Goal: Task Accomplishment & Management: Use online tool/utility

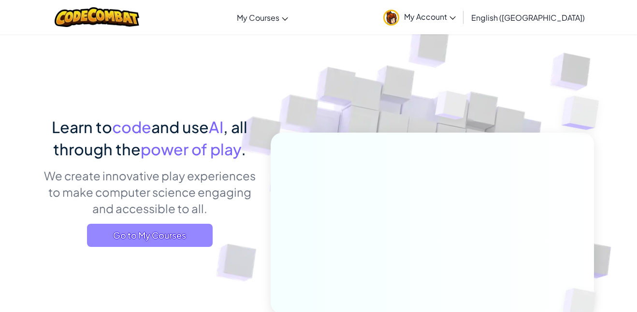
click at [109, 237] on span "Go to My Courses" at bounding box center [150, 235] width 126 height 23
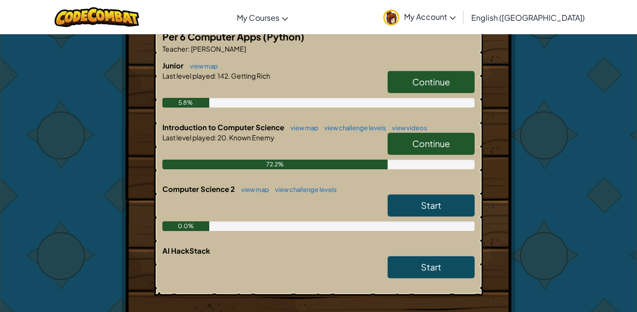
scroll to position [201, 0]
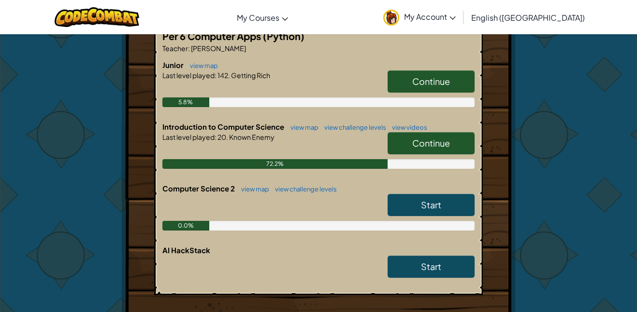
click at [412, 149] on link "Continue" at bounding box center [430, 143] width 87 height 22
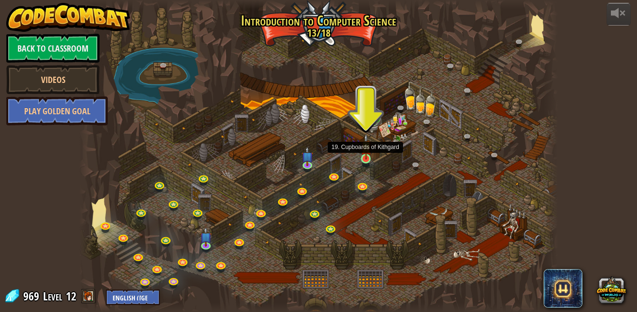
click at [370, 158] on img at bounding box center [365, 147] width 11 height 26
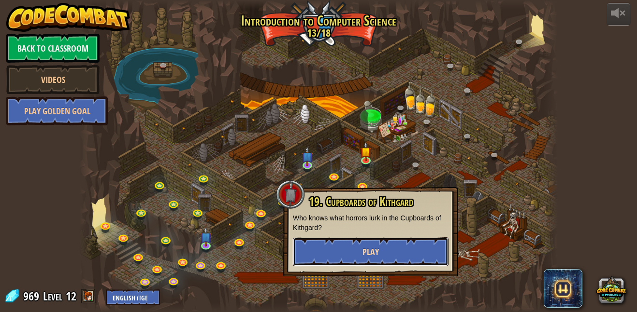
click at [354, 240] on button "Play" at bounding box center [371, 252] width 156 height 29
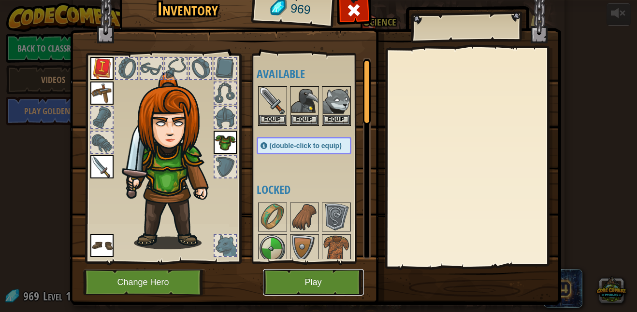
click at [301, 289] on button "Play" at bounding box center [313, 282] width 101 height 27
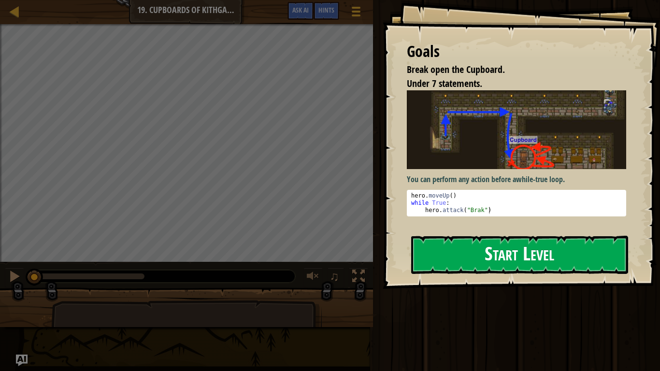
click at [427, 203] on div "hero . moveUp ( ) while True : hero . attack ( "Brak" )" at bounding box center [516, 210] width 214 height 36
type textarea "while True:"
click at [444, 267] on button "Start Level" at bounding box center [519, 255] width 217 height 38
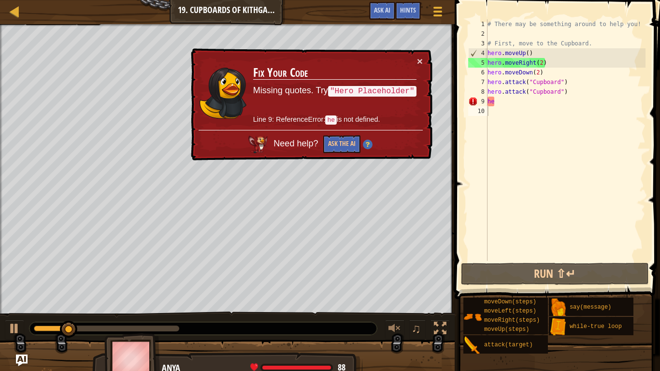
click at [511, 100] on div "# There may be something around to help you! # First, move to the Cupboard. her…" at bounding box center [565, 149] width 160 height 261
type textarea "h"
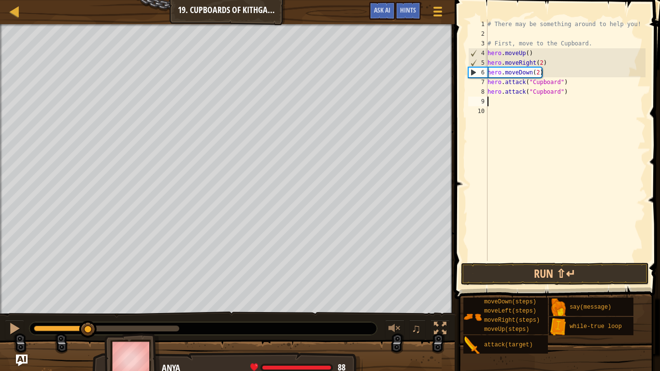
scroll to position [4, 0]
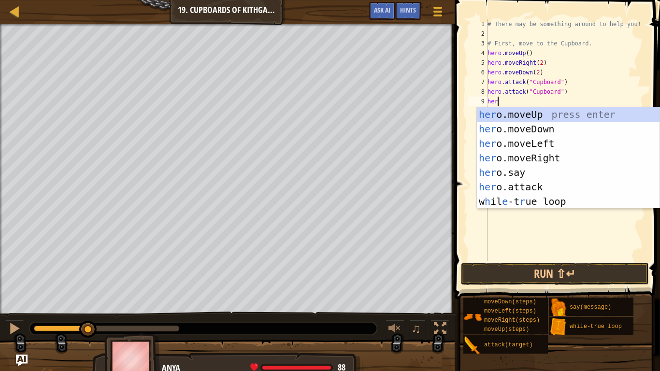
type textarea "hero"
click at [508, 127] on div "hero .moveUp press enter hero .moveDown press enter hero .moveLeft press enter …" at bounding box center [568, 172] width 183 height 130
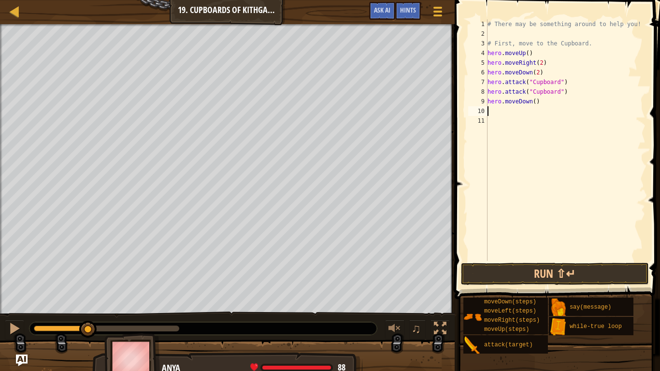
click at [490, 122] on div "# There may be something around to help you! # First, move to the Cupboard. her…" at bounding box center [565, 149] width 160 height 261
type textarea "hero.moveDown()"
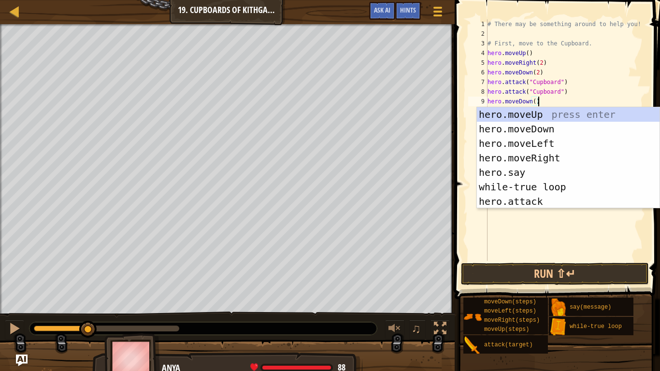
click at [499, 235] on div "# There may be something around to help you! # First, move to the Cupboard. her…" at bounding box center [565, 149] width 160 height 261
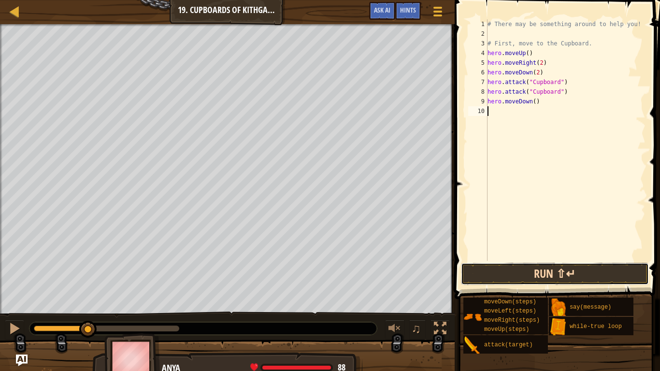
click at [507, 278] on button "Run ⇧↵" at bounding box center [555, 274] width 188 height 22
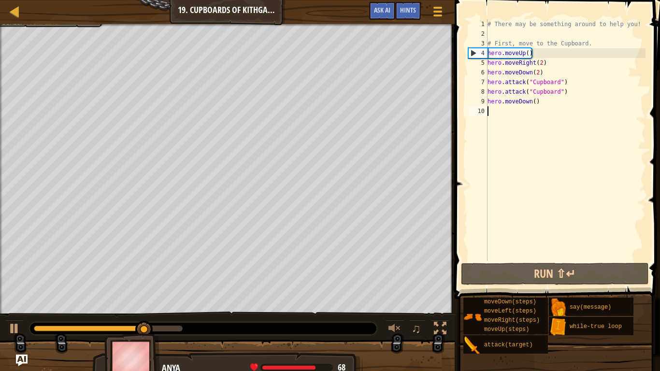
click at [536, 103] on div "# There may be something around to help you! # First, move to the Cupboard. her…" at bounding box center [565, 149] width 160 height 261
type textarea "hero.moveDown()"
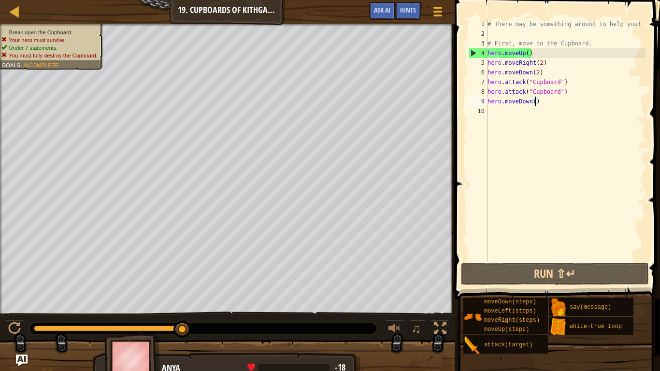
click at [503, 130] on div "# There may be something around to help you! # First, move to the Cupboard. her…" at bounding box center [565, 149] width 160 height 261
click at [541, 104] on div "# There may be something around to help you! # First, move to the Cupboard. her…" at bounding box center [565, 149] width 160 height 261
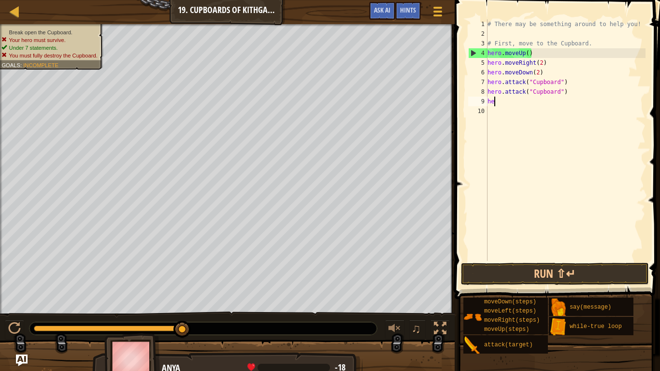
type textarea "h"
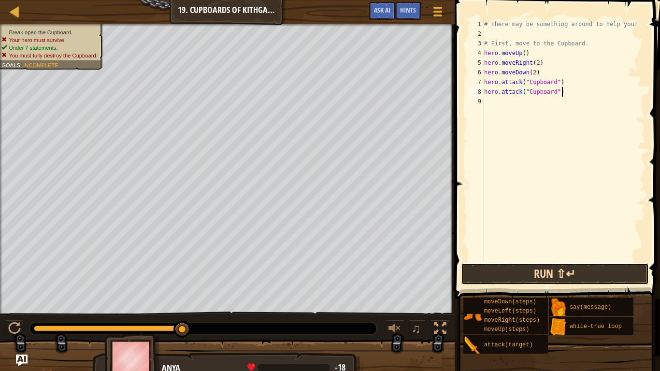
click at [503, 263] on button "Run ⇧↵" at bounding box center [555, 274] width 188 height 22
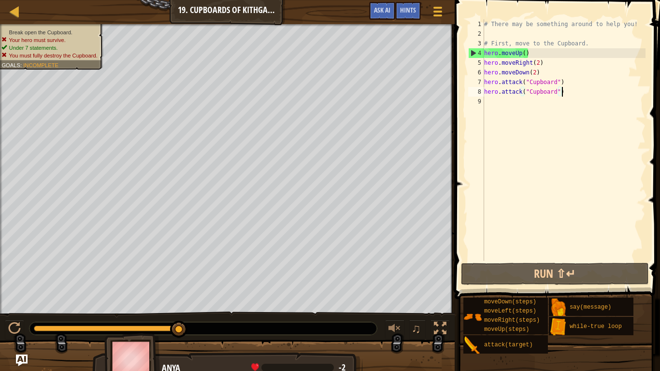
click at [566, 96] on div "# There may be something around to help you! # First, move to the Cupboard. her…" at bounding box center [563, 149] width 163 height 261
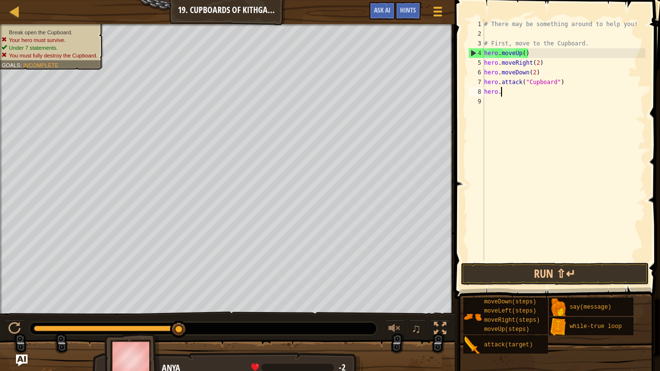
type textarea "h"
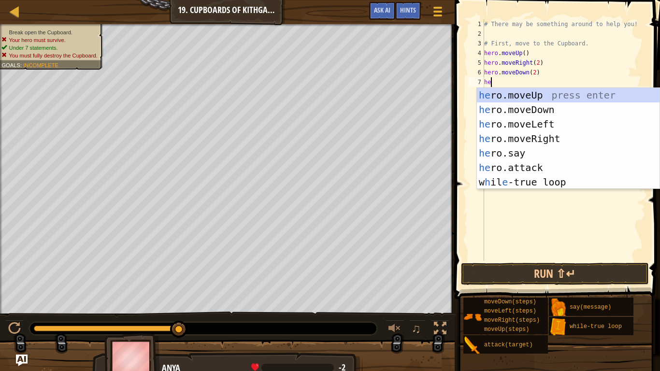
type textarea "her"
click at [584, 105] on div "her o.moveUp press enter her o.moveDown press enter her o.moveLeft press enter …" at bounding box center [568, 153] width 183 height 130
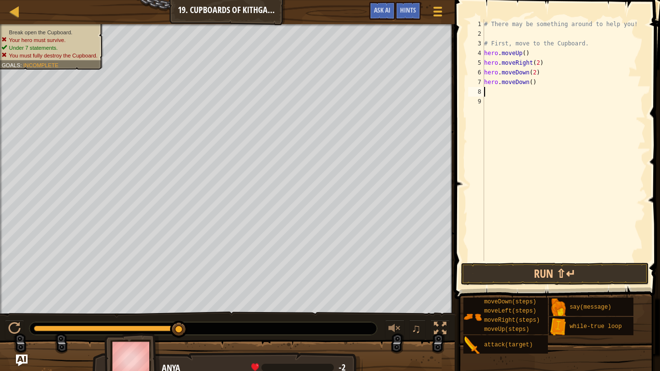
click at [534, 82] on div "# There may be something around to help you! # First, move to the Cupboard. her…" at bounding box center [563, 149] width 163 height 261
type textarea "hero.moveDown()"
click at [532, 83] on div "# There may be something around to help you! # First, move to the Cupboard. her…" at bounding box center [563, 149] width 163 height 261
click at [530, 87] on div "# There may be something around to help you! # First, move to the Cupboard. her…" at bounding box center [563, 149] width 163 height 261
click at [531, 80] on div "# There may be something around to help you! # First, move to the Cupboard. her…" at bounding box center [563, 149] width 163 height 261
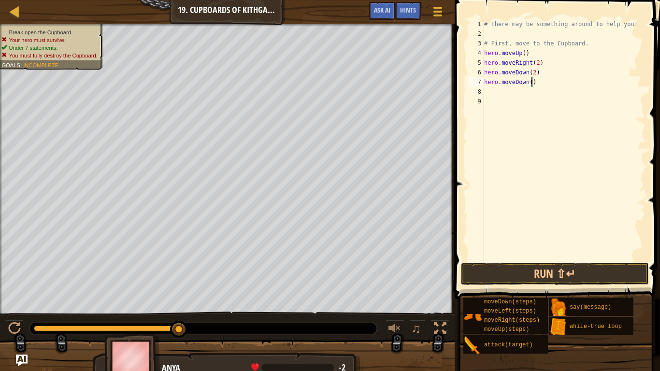
scroll to position [4, 7]
click at [499, 276] on button "Run ⇧↵" at bounding box center [555, 274] width 188 height 22
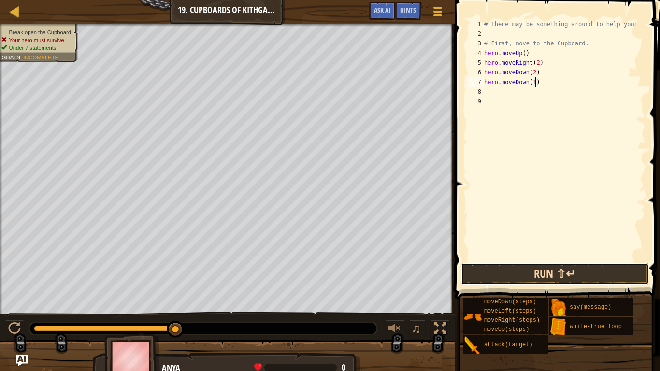
click at [523, 271] on button "Run ⇧↵" at bounding box center [555, 274] width 188 height 22
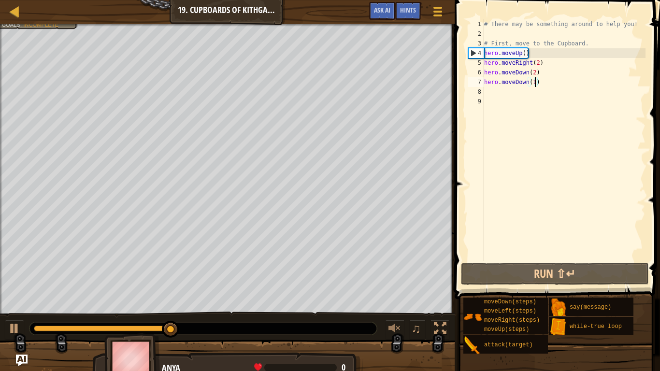
type textarea "hero.moveDown()"
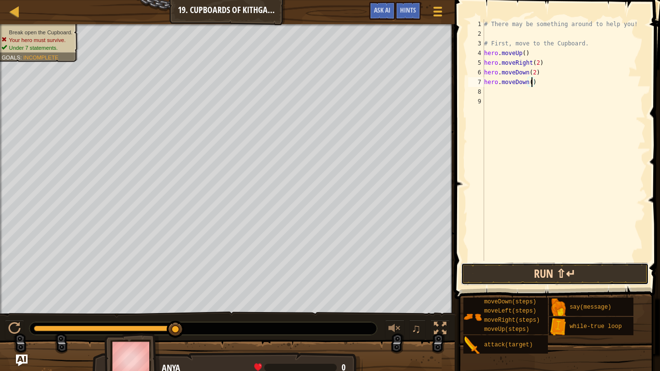
click at [549, 275] on button "Run ⇧↵" at bounding box center [555, 274] width 188 height 22
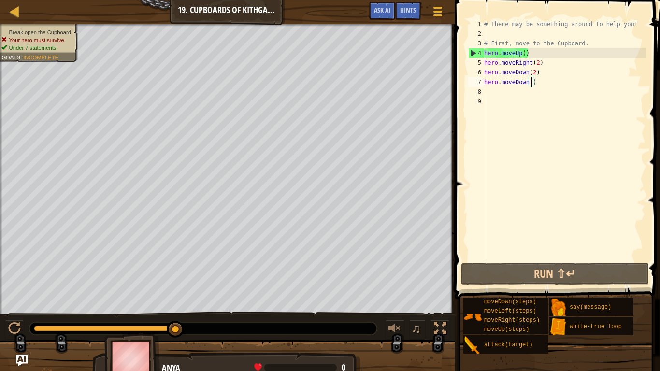
click at [538, 85] on div "# There may be something around to help you! # First, move to the Cupboard. her…" at bounding box center [563, 149] width 163 height 261
click at [502, 97] on div "# There may be something around to help you! # First, move to the Cupboard. her…" at bounding box center [563, 149] width 163 height 261
click at [495, 88] on div "# There may be something around to help you! # First, move to the Cupboard. her…" at bounding box center [563, 149] width 163 height 261
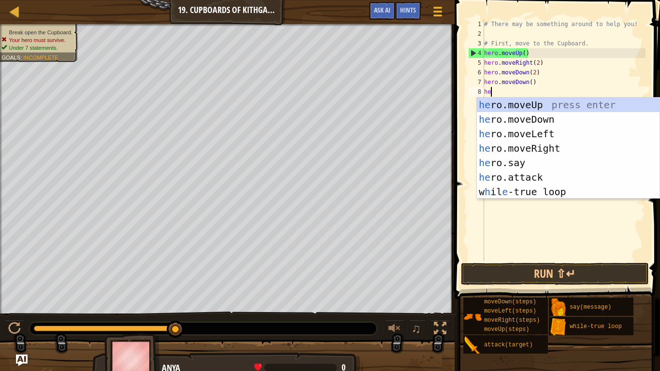
type textarea "her"
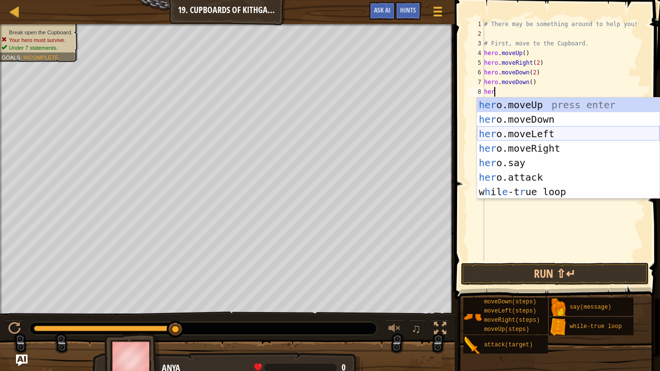
click at [541, 137] on div "her o.moveUp press enter her o.moveDown press enter her o.moveLeft press enter …" at bounding box center [568, 163] width 183 height 130
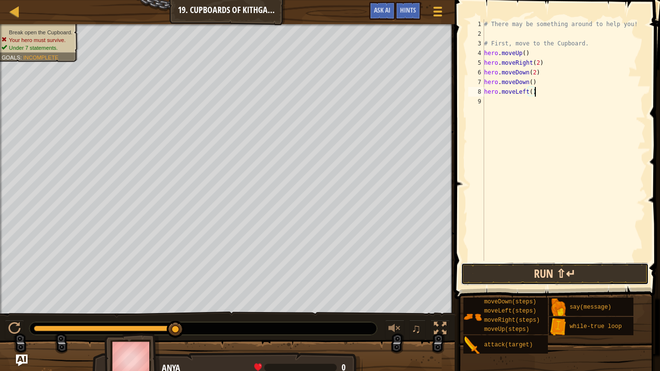
click at [484, 266] on button "Run ⇧↵" at bounding box center [555, 274] width 188 height 22
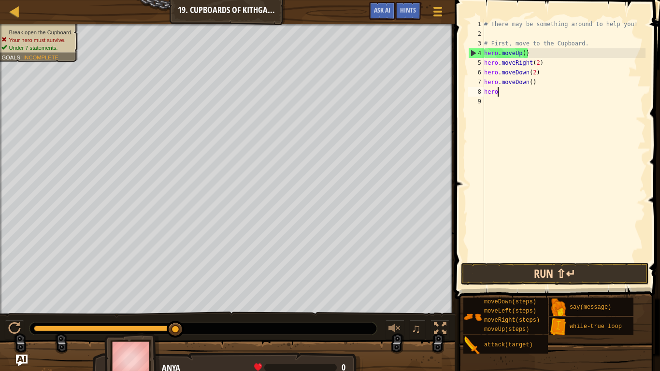
type textarea "h"
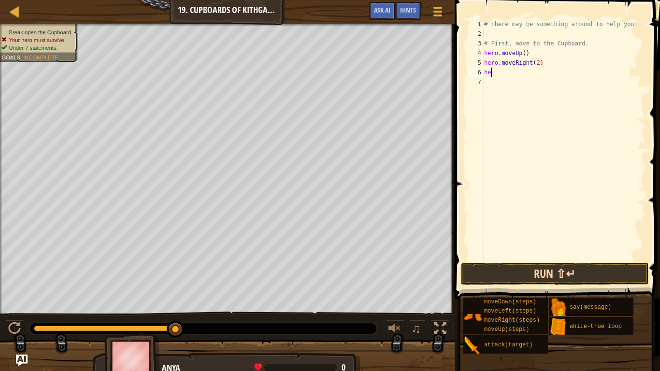
type textarea "h"
click at [501, 276] on button "Run ⇧↵" at bounding box center [555, 274] width 188 height 22
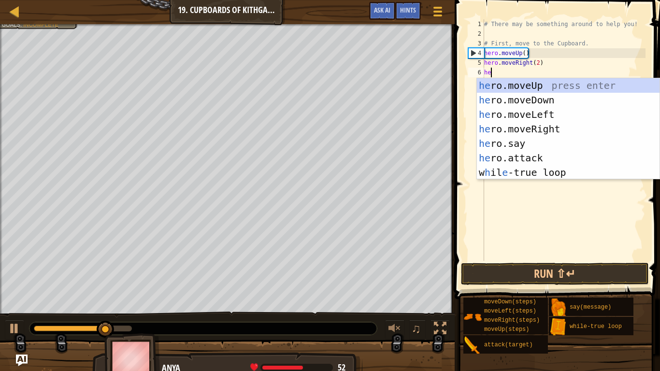
scroll to position [4, 1]
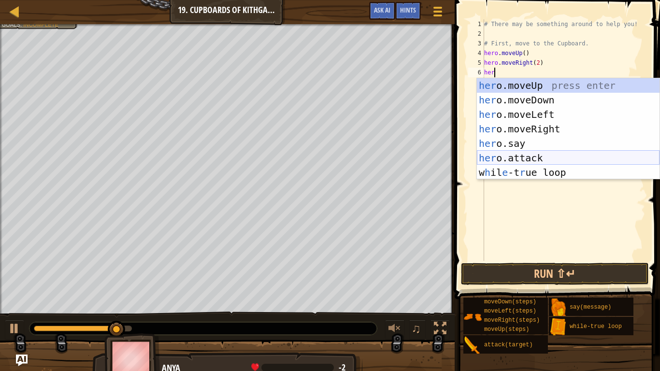
click at [508, 157] on div "her o.moveUp press enter her o.moveDown press enter her o.moveLeft press enter …" at bounding box center [568, 143] width 183 height 130
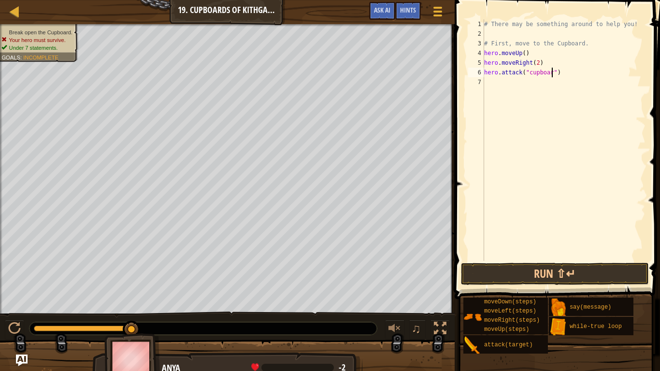
scroll to position [4, 10]
click at [510, 271] on button "Run ⇧↵" at bounding box center [555, 274] width 188 height 22
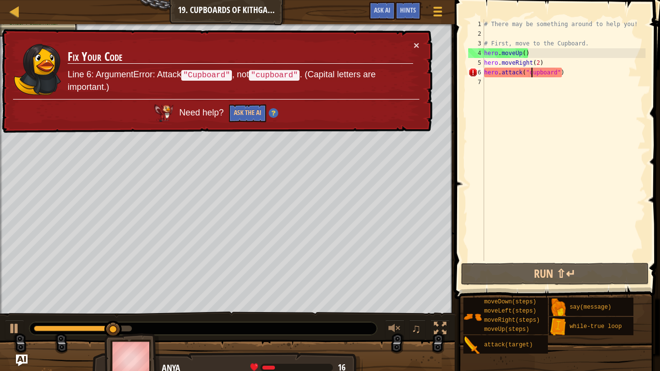
click at [530, 74] on div "# There may be something around to help you! # First, move to the Cupboard. her…" at bounding box center [563, 149] width 163 height 261
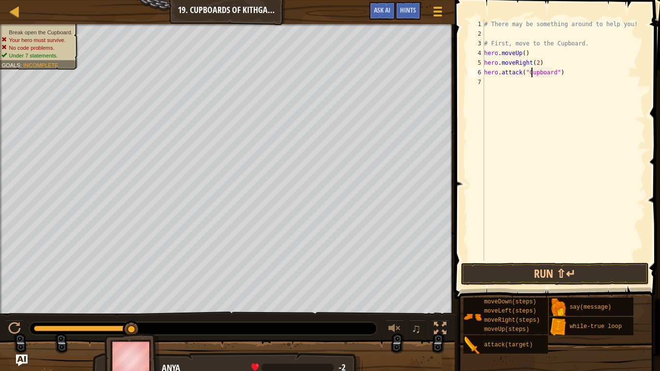
scroll to position [4, 7]
click at [566, 267] on button "Run ⇧↵" at bounding box center [555, 274] width 188 height 22
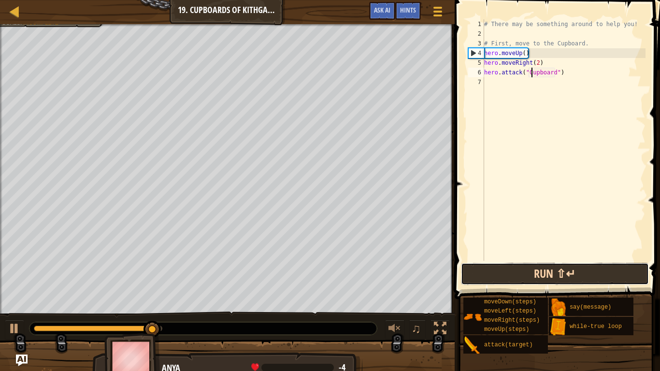
click at [485, 273] on button "Run ⇧↵" at bounding box center [555, 274] width 188 height 22
click at [485, 273] on button "Running" at bounding box center [555, 274] width 188 height 22
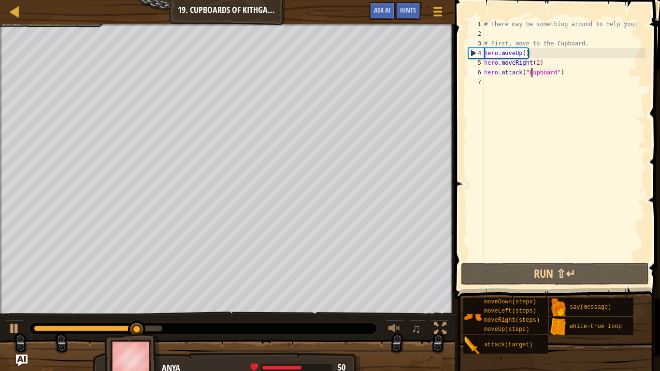
click at [565, 73] on div "# There may be something around to help you! # First, move to the Cupboard. her…" at bounding box center [563, 149] width 163 height 261
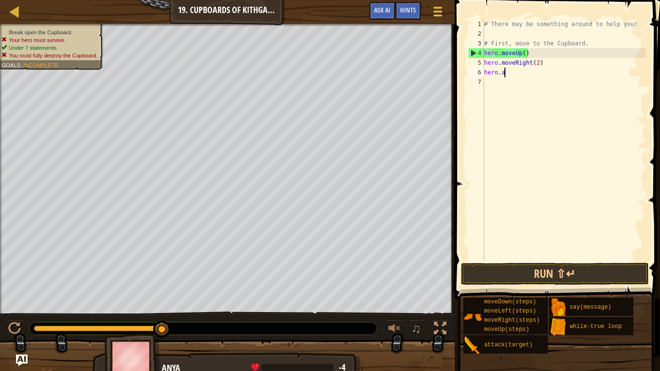
scroll to position [4, 0]
type textarea "h"
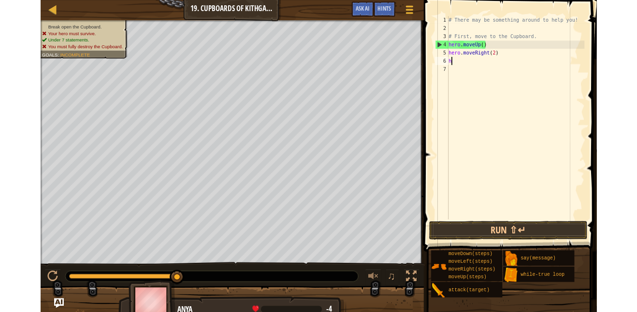
scroll to position [4, 0]
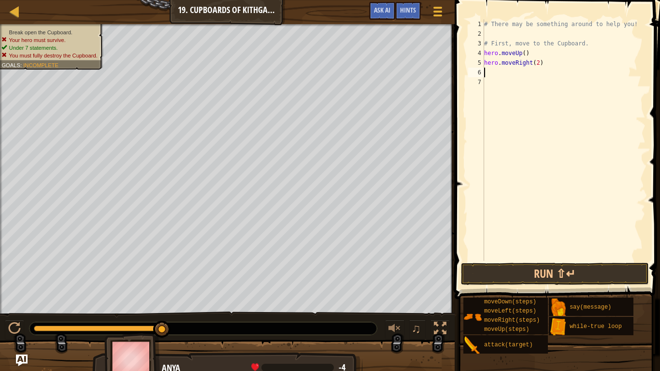
type textarea "hero.moveRight(2)"
